Goal: Register for event/course

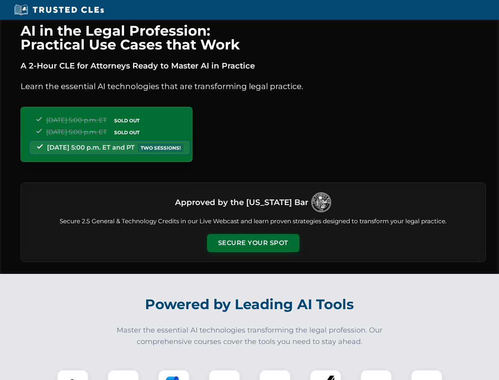
click at [253, 243] on button "Secure Your Spot" at bounding box center [253, 243] width 93 height 18
click at [73, 374] on img at bounding box center [72, 385] width 23 height 23
click at [123, 374] on div at bounding box center [124, 385] width 32 height 32
click at [174, 374] on div at bounding box center [174, 385] width 32 height 32
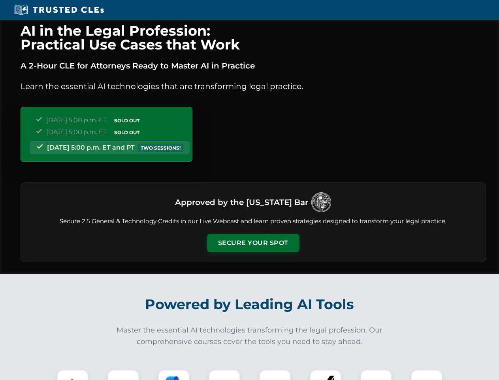
scroll to position [686, 0]
